Goal: Information Seeking & Learning: Learn about a topic

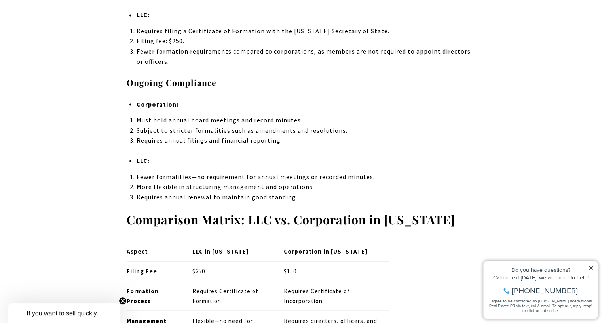
scroll to position [1474, 0]
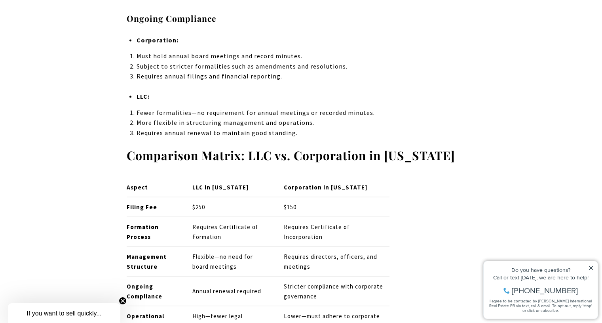
click at [591, 270] on icon at bounding box center [591, 268] width 6 height 6
click at [590, 269] on icon at bounding box center [591, 268] width 6 height 6
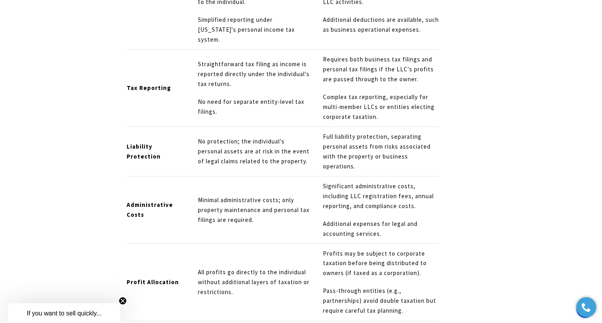
scroll to position [3848, 0]
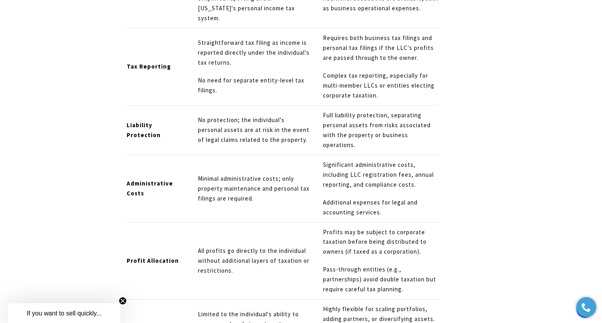
drag, startPoint x: 605, startPoint y: 82, endPoint x: 606, endPoint y: 188, distance: 106.5
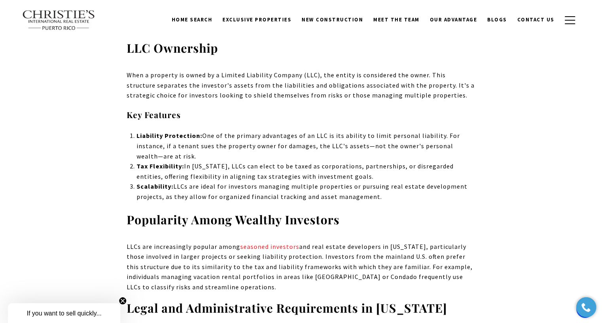
scroll to position [959, 0]
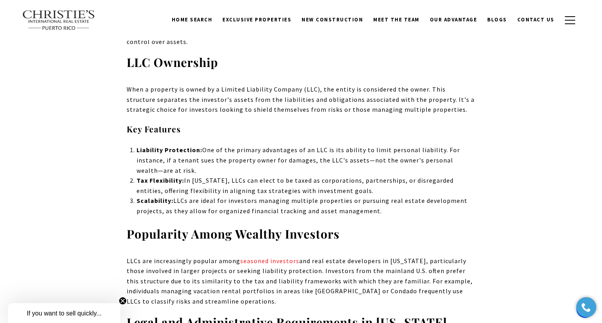
drag, startPoint x: 606, startPoint y: 120, endPoint x: 608, endPoint y: 59, distance: 60.2
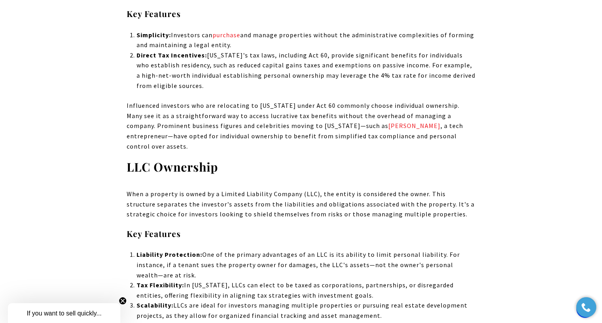
scroll to position [876, 0]
